Goal: Find specific page/section: Find specific page/section

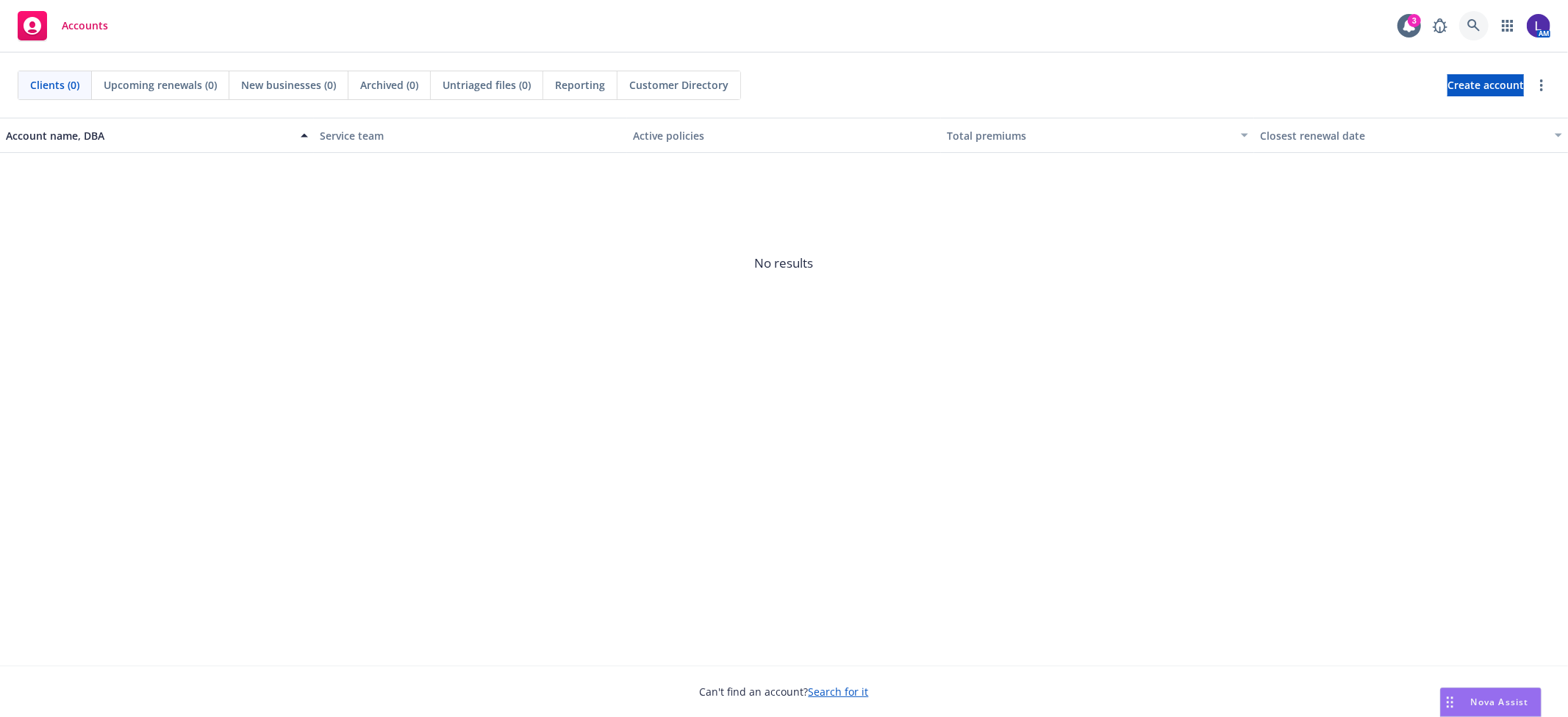
click at [1468, 25] on icon at bounding box center [1474, 26] width 13 height 13
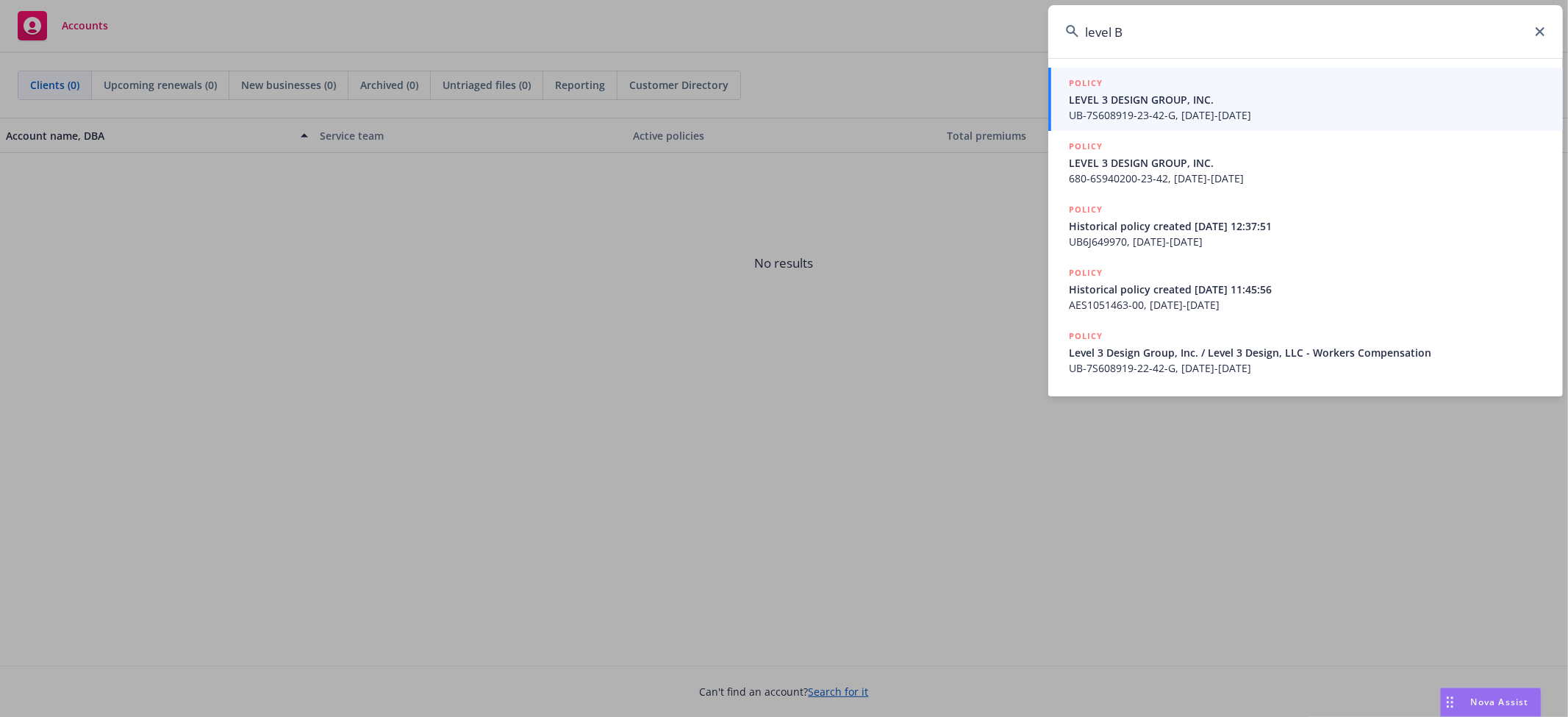
drag, startPoint x: 1160, startPoint y: 28, endPoint x: 1030, endPoint y: 29, distance: 130.0
click at [1030, 29] on div "level B POLICY LEVEL 3 DESIGN GROUP, INC. UB-7S608919-23-42-G, [DATE]-[DATE] PO…" at bounding box center [784, 358] width 1568 height 717
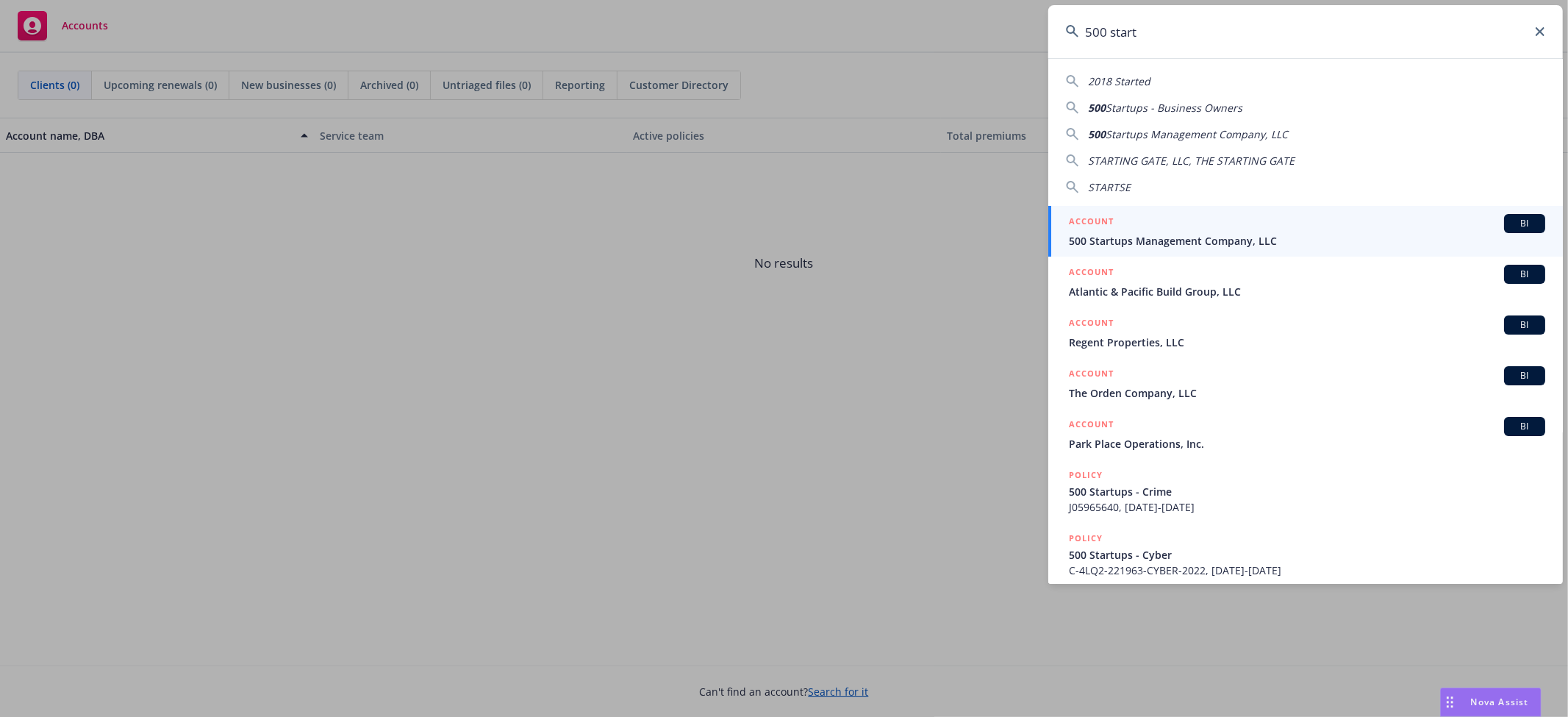
type input "500 start"
click at [1194, 234] on span "500 Startups Management Company, LLC" at bounding box center [1307, 240] width 476 height 16
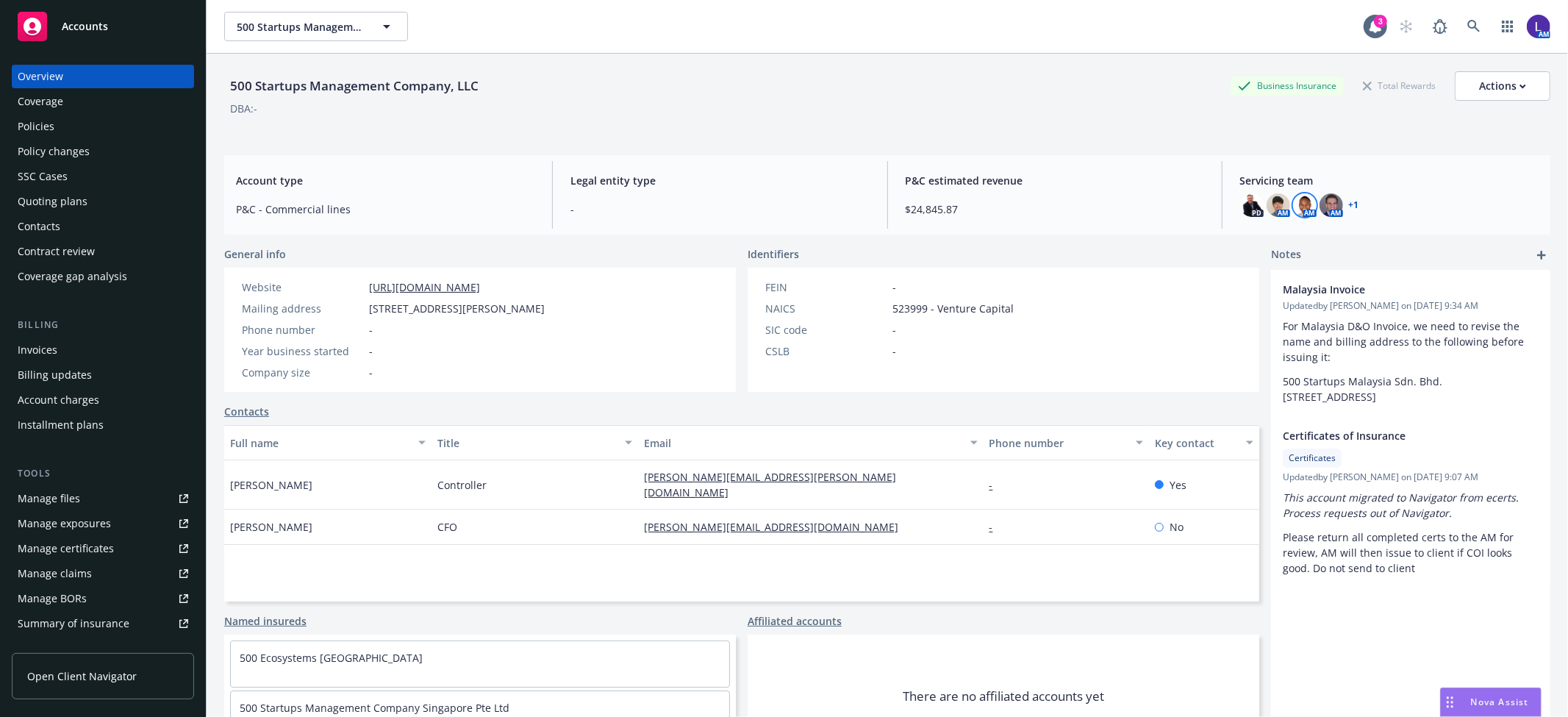
click at [1297, 206] on img at bounding box center [1304, 205] width 23 height 23
click at [1271, 202] on img at bounding box center [1278, 205] width 23 height 23
